Goal: Find specific page/section: Find specific page/section

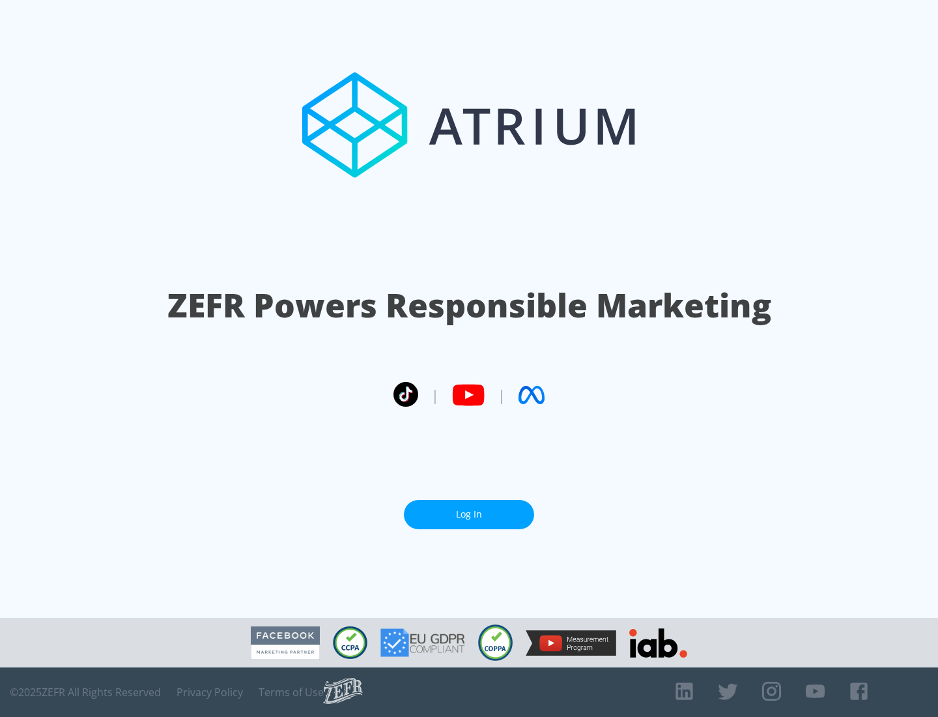
click at [469, 509] on link "Log In" at bounding box center [469, 514] width 130 height 29
